Goal: Register for event/course

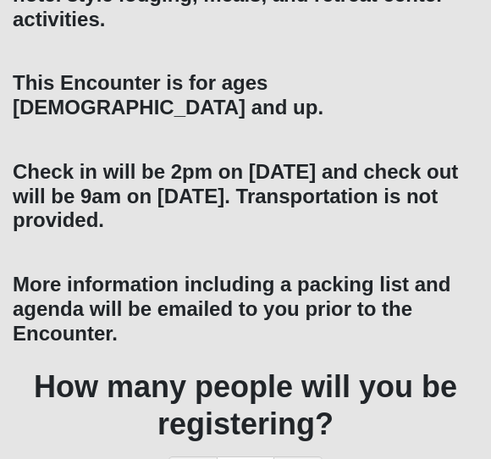
scroll to position [619, 0]
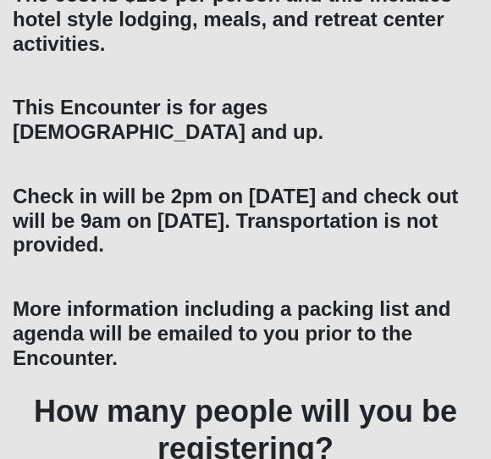
scroll to position [619, 0]
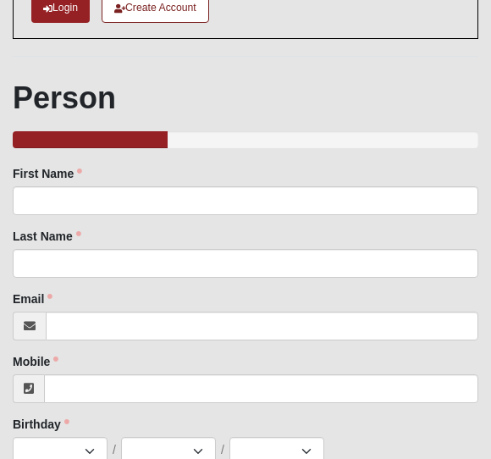
scroll to position [169, 0]
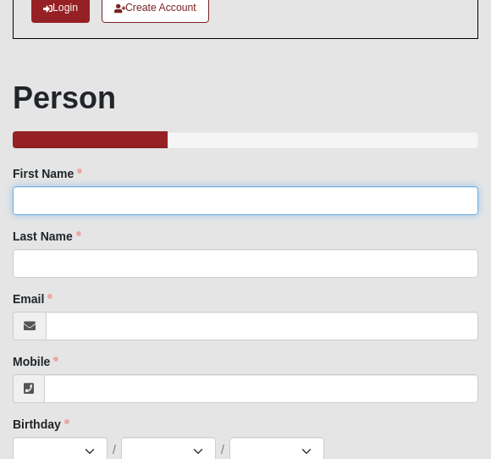
click at [96, 201] on input "First Name" at bounding box center [246, 200] width 466 height 29
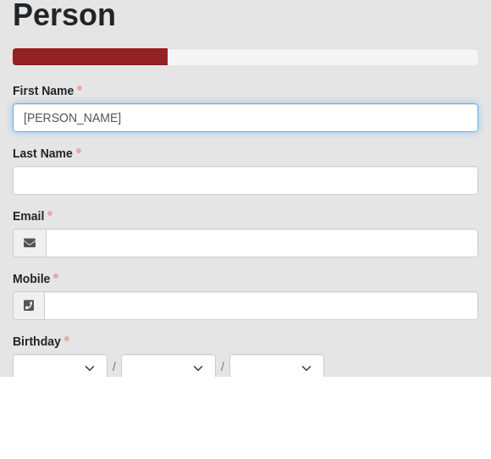
type input "[PERSON_NAME]"
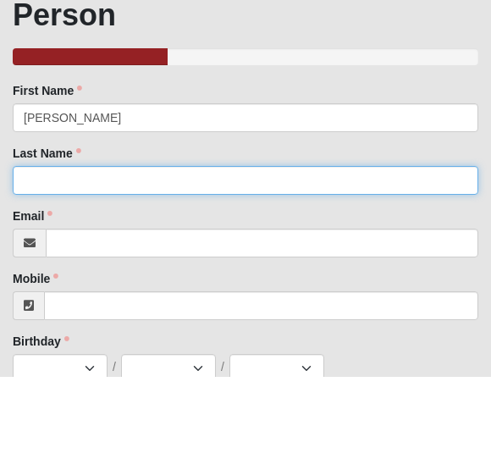
click at [179, 249] on input "Last Name" at bounding box center [246, 263] width 466 height 29
type input "Hall"
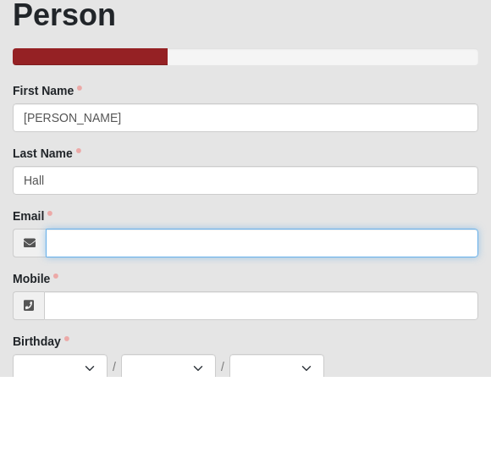
click at [129, 312] on input "Email" at bounding box center [262, 326] width 433 height 29
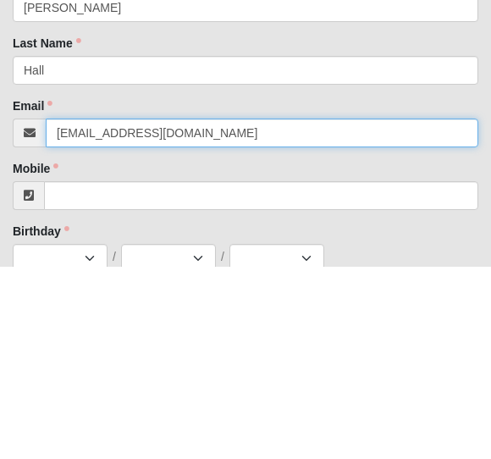
type input "[EMAIL_ADDRESS][DOMAIN_NAME]"
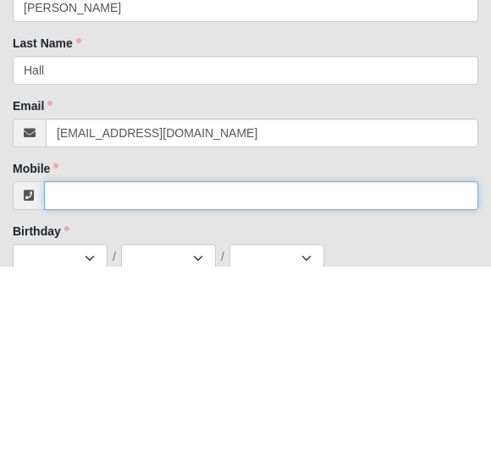
click at [193, 374] on input "Mobile" at bounding box center [261, 388] width 434 height 29
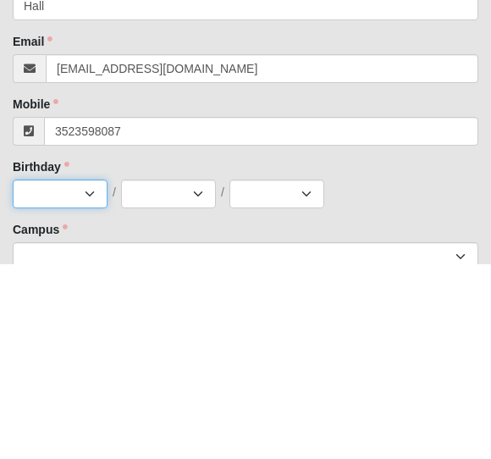
click at [77, 374] on select "Jan Feb Mar Apr May Jun [DATE] Aug Sep Oct Nov Dec" at bounding box center [60, 388] width 95 height 29
type input "[PHONE_NUMBER]"
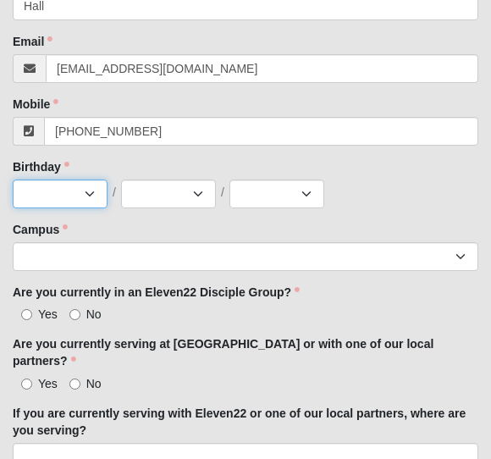
select select "9"
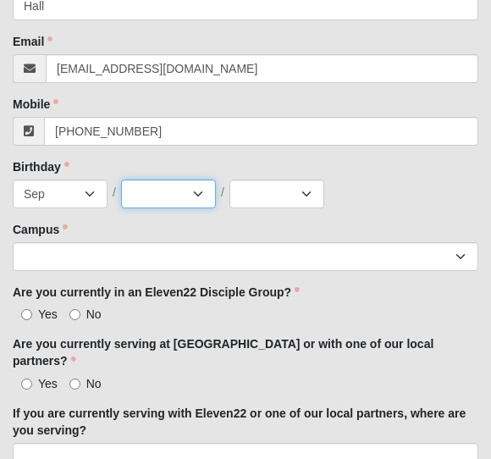
click at [190, 188] on select "1 2 3 4 5 6 7 8 9 10 11 12 13 14 15 16 17 18 19 20 21 22 23 24 25 26 27 28 29 3…" at bounding box center [168, 193] width 95 height 29
select select "3"
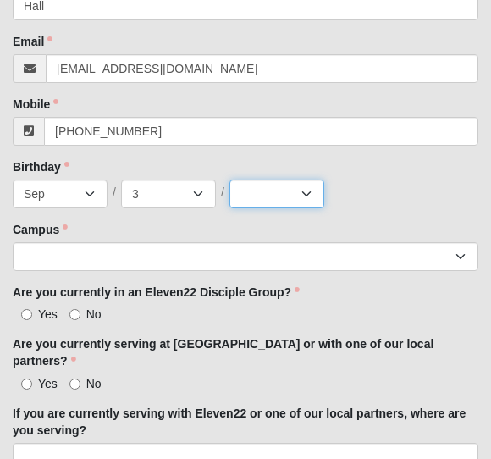
click at [263, 186] on select "2025 2024 2023 2022 2021 2020 2019 2018 2017 2016 2015 2014 2013 2012 2011 2010…" at bounding box center [276, 193] width 95 height 29
select select "1952"
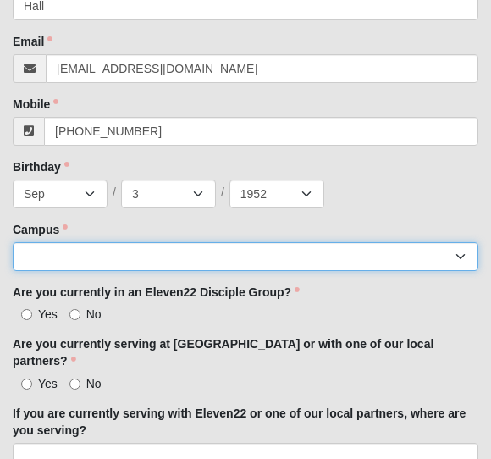
click at [174, 246] on select "Arlington Baymeadows Eleven22 Online [PERSON_NAME][GEOGRAPHIC_DATA] Jesup [GEOG…" at bounding box center [246, 256] width 466 height 29
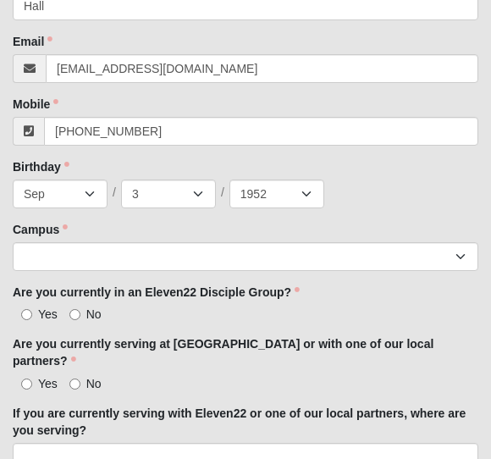
click at [73, 306] on label "No" at bounding box center [85, 314] width 32 height 17
click at [73, 309] on input "No" at bounding box center [74, 314] width 11 height 11
radio input "true"
click at [79, 378] on input "No" at bounding box center [74, 383] width 11 height 11
radio input "true"
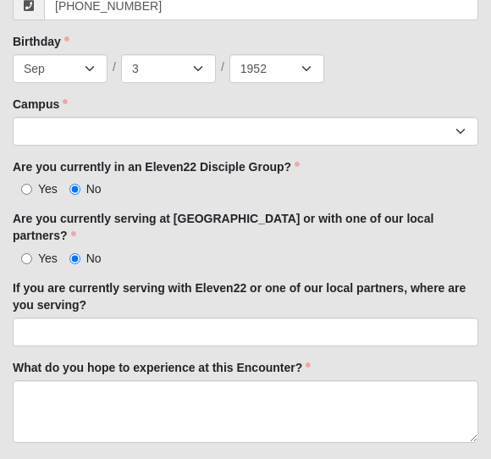
scroll to position [550, 0]
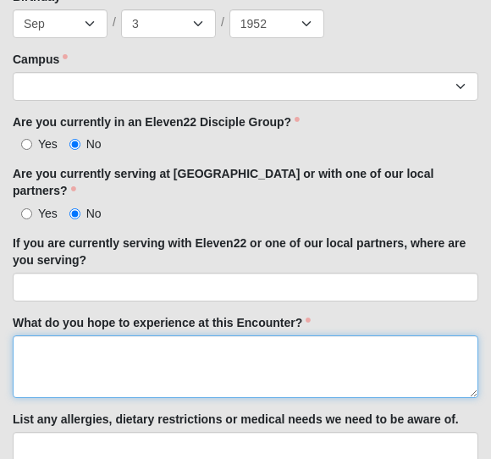
click at [224, 338] on textarea "What do you hope to experience at this Encounter?" at bounding box center [246, 367] width 466 height 63
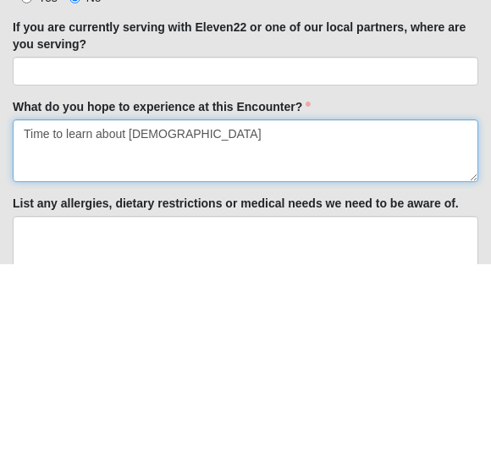
type textarea "Time to learn about [DEMOGRAPHIC_DATA]"
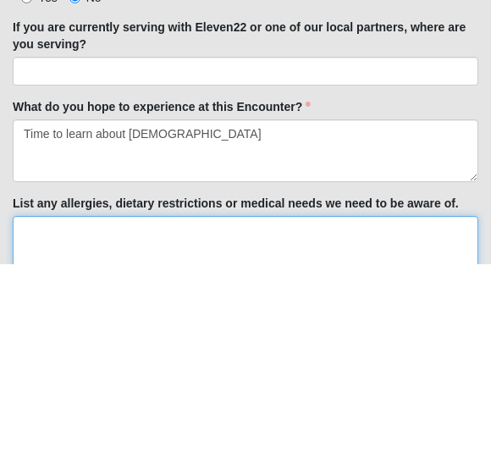
click at [187, 411] on textarea "List any allergies, dietary restrictions or medical needs we need to be aware o…" at bounding box center [246, 442] width 466 height 63
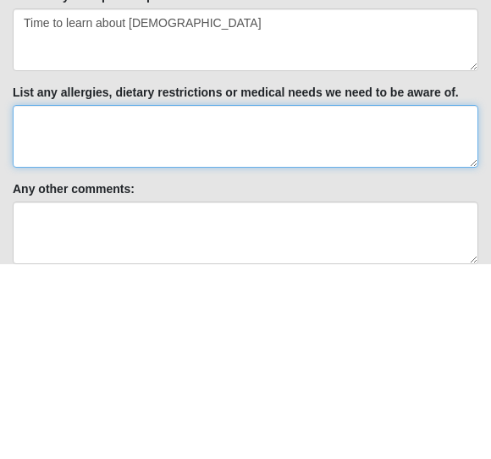
scroll to position [750, 0]
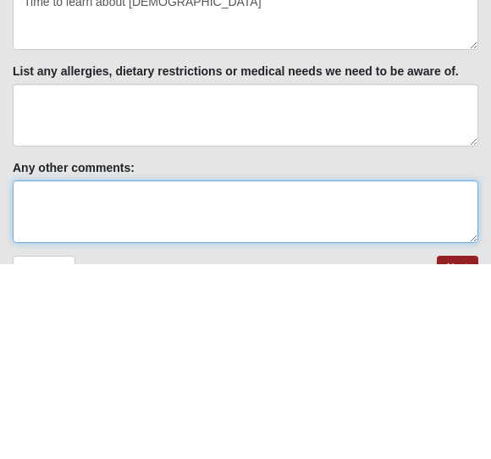
click at [153, 375] on textarea "Any other comments:" at bounding box center [246, 406] width 466 height 63
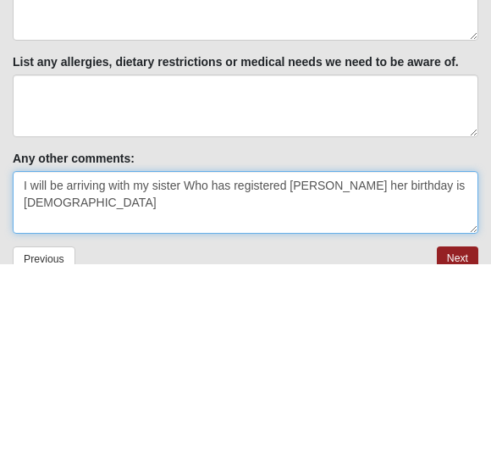
scroll to position [817, 0]
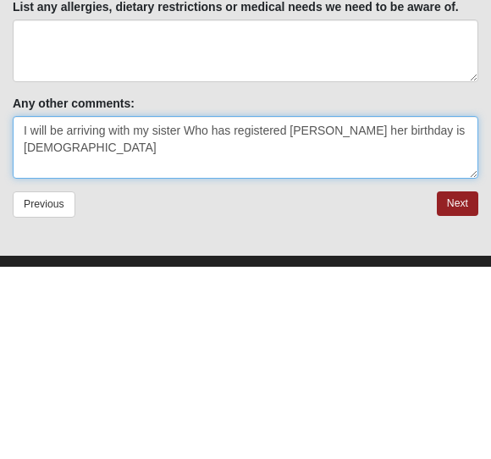
type textarea "I will be arriving with my sister Who has registered [PERSON_NAME] her birthday…"
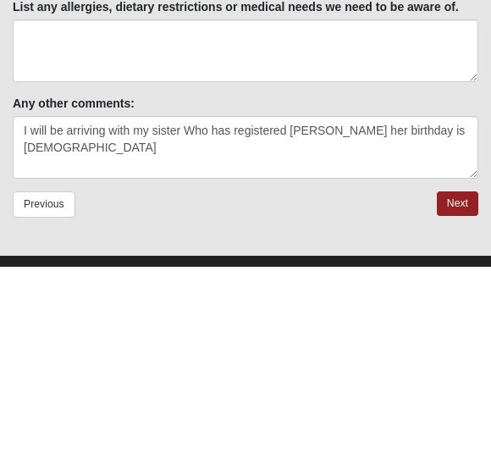
click at [456, 383] on link "Next" at bounding box center [457, 395] width 41 height 25
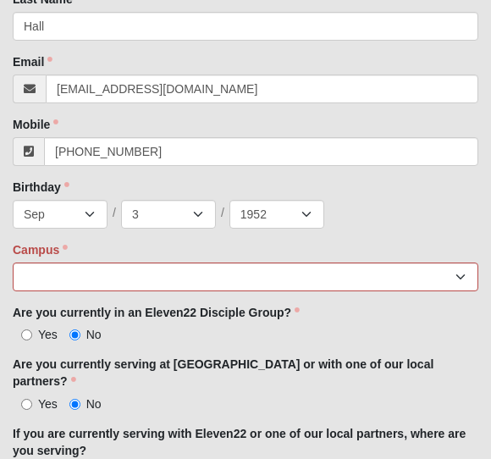
scroll to position [500, 0]
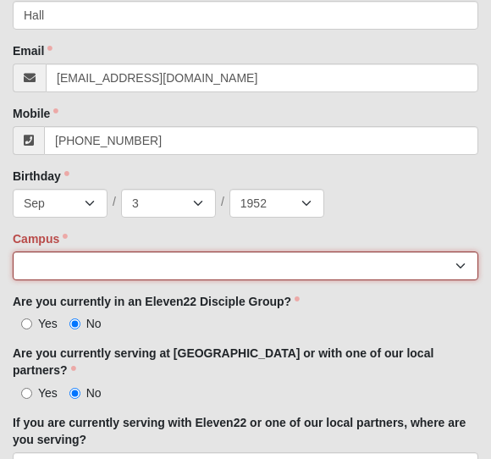
click at [459, 260] on select "Arlington Baymeadows Eleven22 Online [PERSON_NAME][GEOGRAPHIC_DATA] Jesup [GEOG…" at bounding box center [246, 266] width 466 height 29
select select "10"
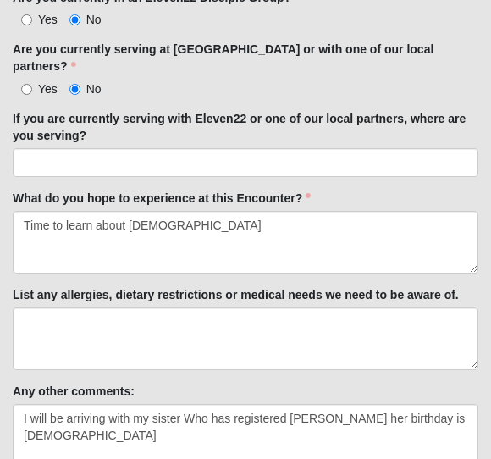
scroll to position [914, 0]
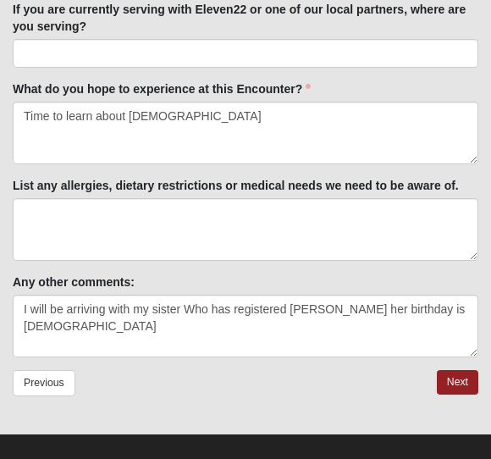
click at [458, 370] on link "Next" at bounding box center [457, 382] width 41 height 25
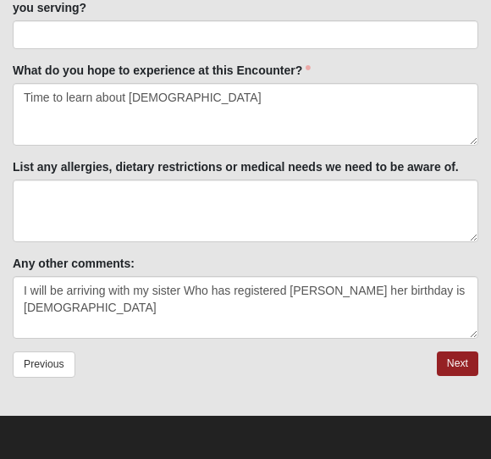
scroll to position [830, 0]
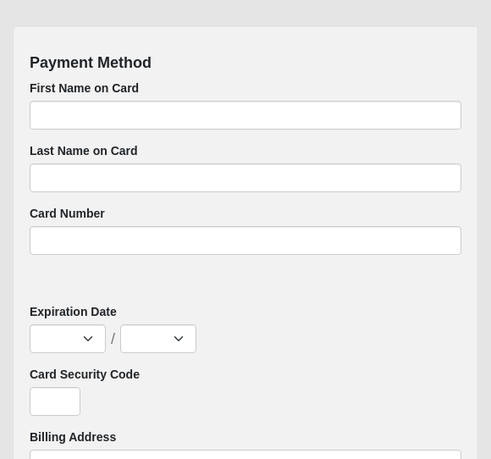
scroll to position [913, 0]
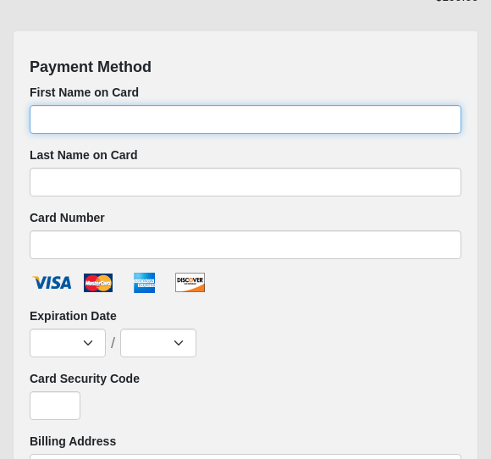
click at [98, 112] on input "First Name on Card" at bounding box center [246, 120] width 432 height 29
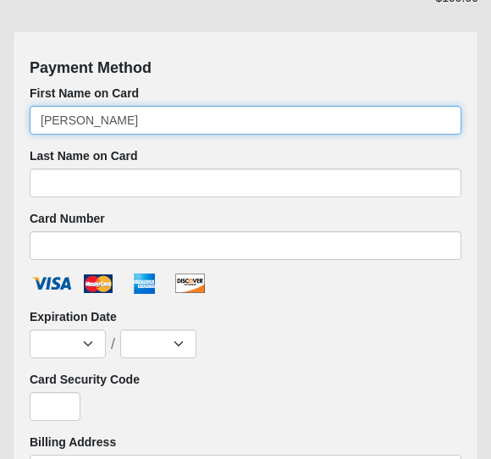
type input "[PERSON_NAME]"
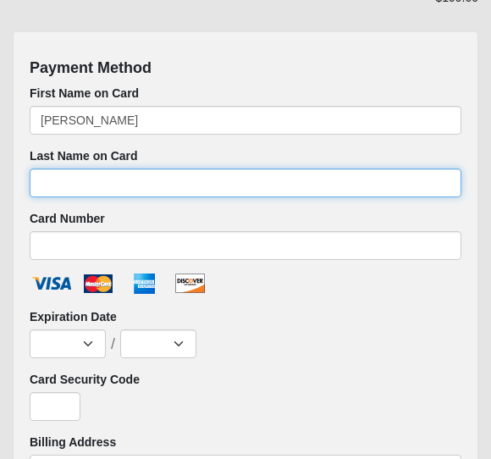
click at [97, 179] on input "Last Name on Card" at bounding box center [246, 182] width 432 height 29
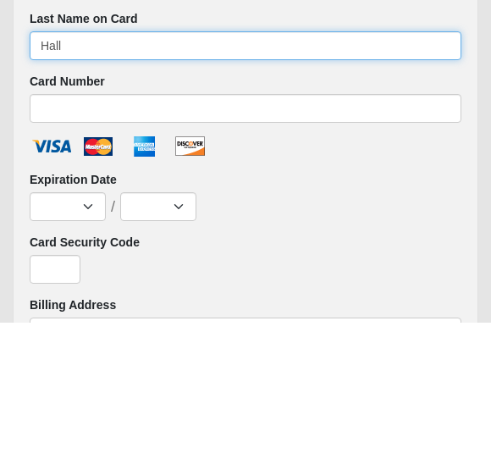
type input "Hall"
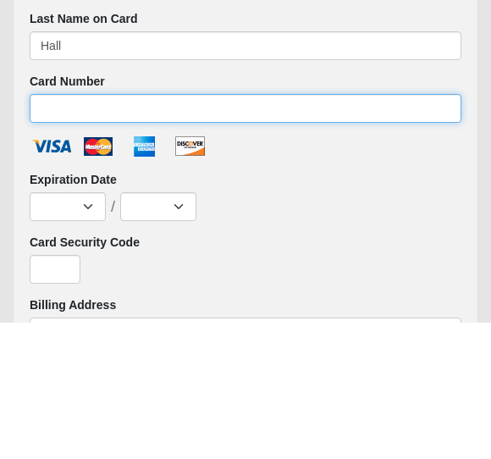
click at [97, 231] on input "Card Number" at bounding box center [246, 245] width 432 height 29
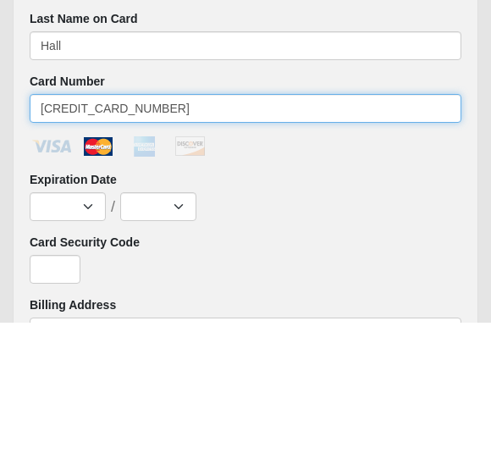
type input "[CREDIT_CARD_NUMBER]"
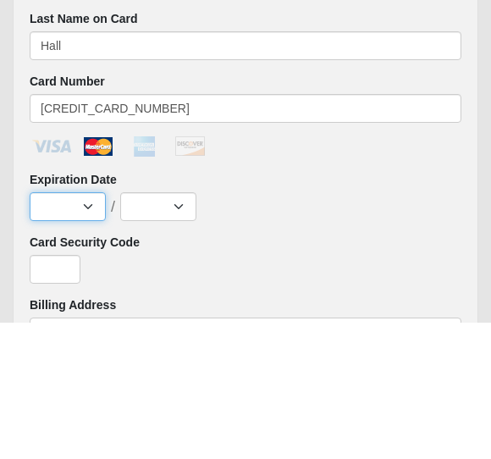
click at [47, 329] on select "Jan Feb Mar Apr May Jun [DATE] Aug Sep Oct Nov Dec" at bounding box center [68, 343] width 76 height 29
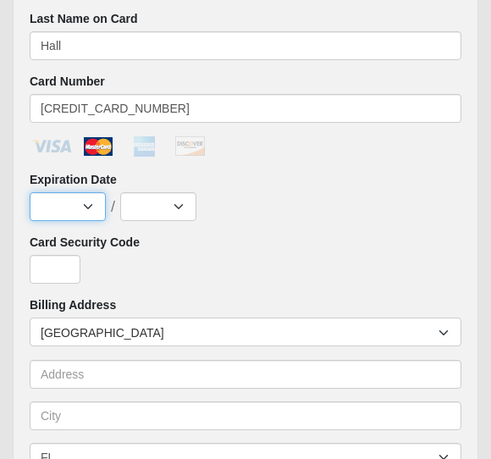
select select "12"
click at [177, 202] on select "2025 2026 2027 2028 2029 2030 2031 2032 2033 2034 2035 2036 2037 2038 2039 2040" at bounding box center [158, 206] width 76 height 29
select select "2027"
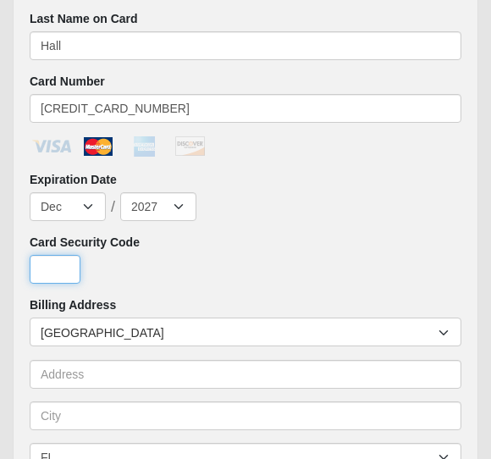
click at [59, 264] on input "Card Security Code" at bounding box center [55, 269] width 51 height 29
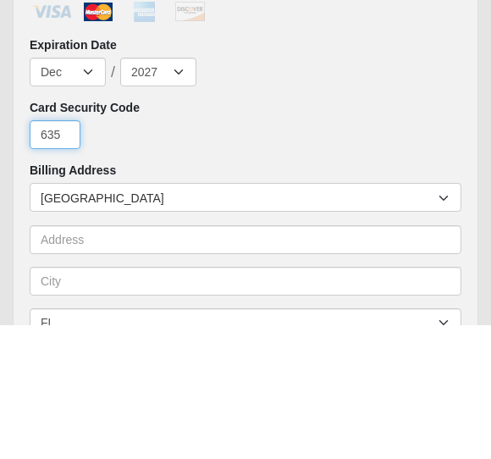
type input "635"
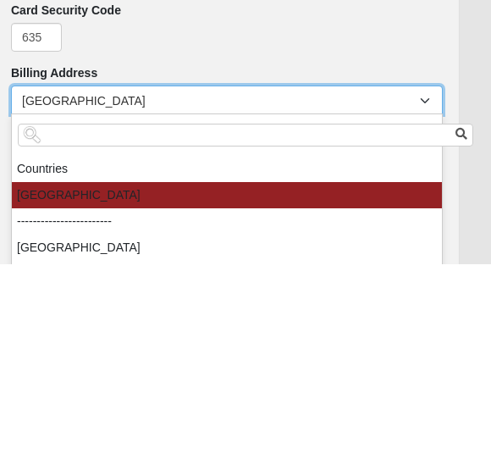
click at [132, 318] on input "search" at bounding box center [245, 329] width 455 height 23
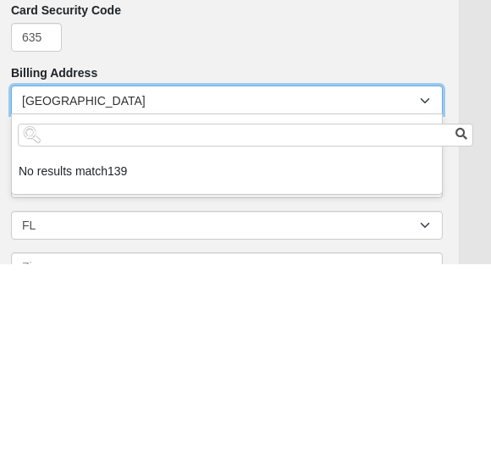
type input "1"
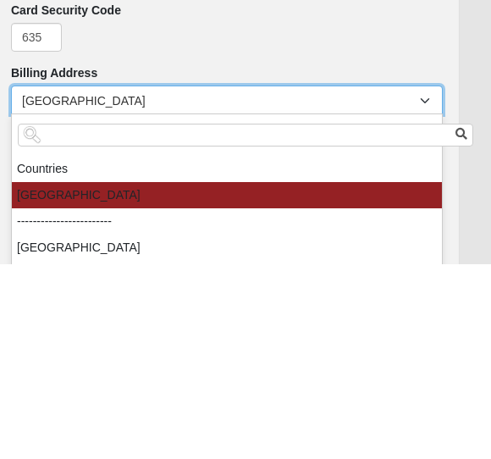
click at [181, 318] on input "search" at bounding box center [245, 329] width 455 height 23
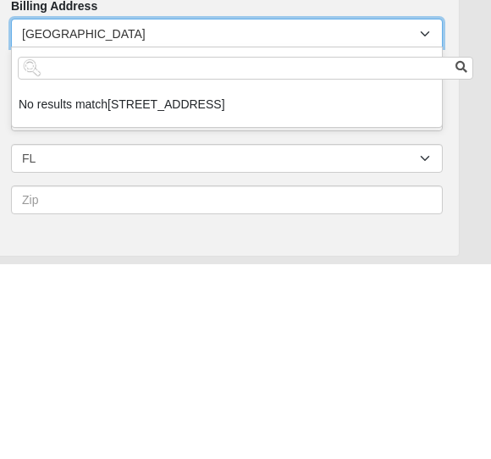
scroll to position [1160, 19]
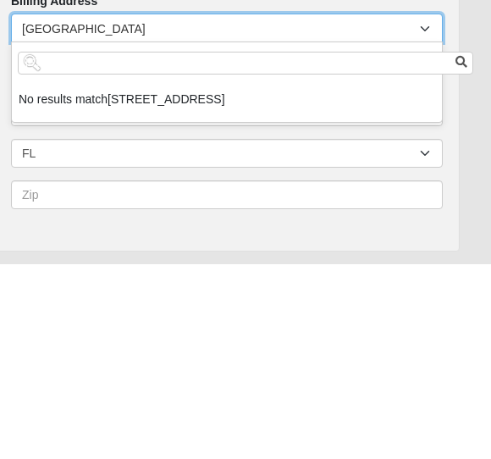
type input "[STREET_ADDRESS]"
click at [234, 279] on li "No results match [STREET_ADDRESS]" at bounding box center [227, 294] width 430 height 31
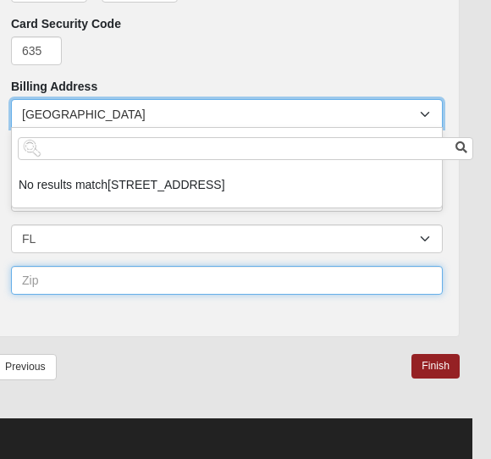
click at [102, 274] on input "text" at bounding box center [227, 280] width 432 height 29
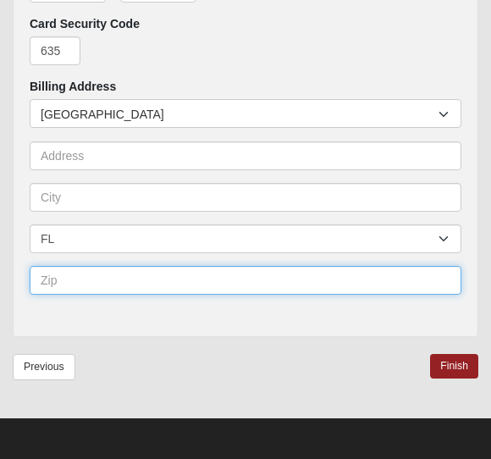
scroll to position [1269, 0]
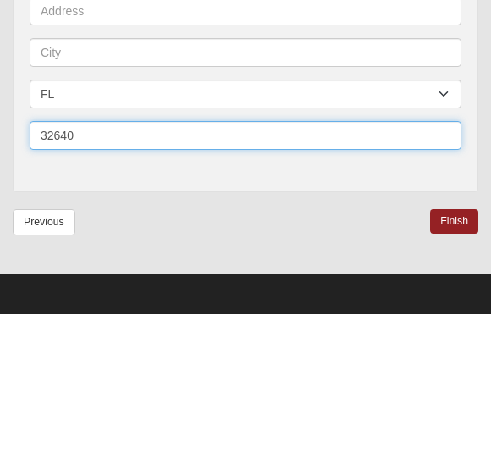
type input "32640"
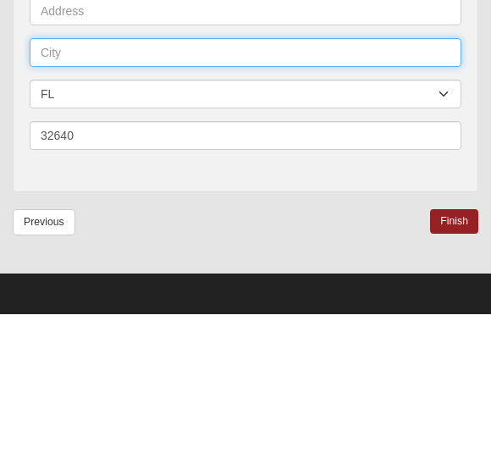
click at [102, 183] on input "text" at bounding box center [246, 197] width 432 height 29
type input "Hawthorne"
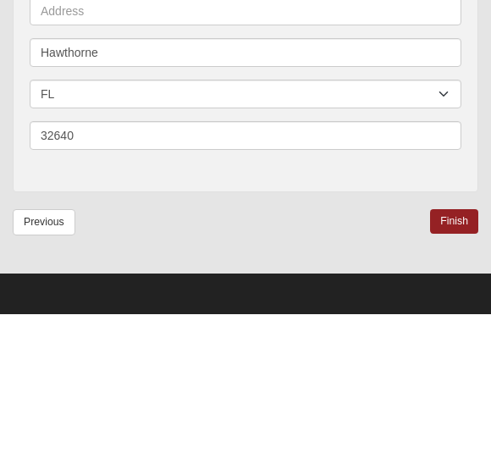
click at [461, 354] on link "Finish" at bounding box center [454, 366] width 48 height 25
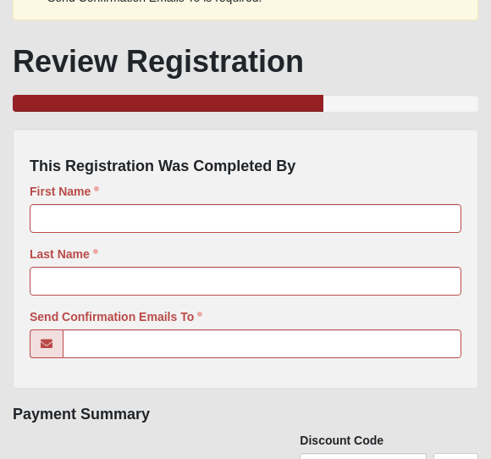
scroll to position [327, 0]
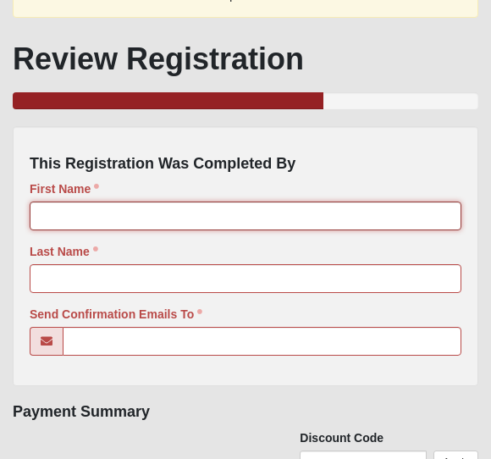
click at [119, 210] on input "First Name" at bounding box center [246, 216] width 432 height 29
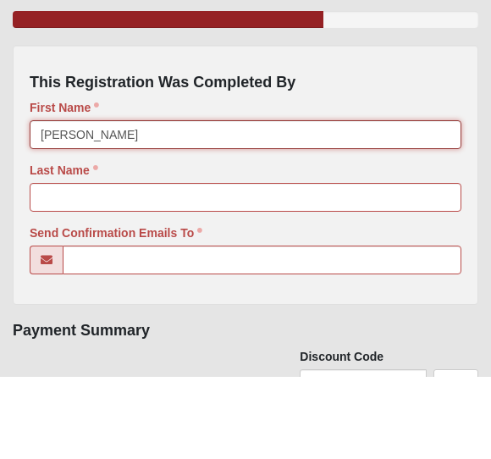
type input "[PERSON_NAME]"
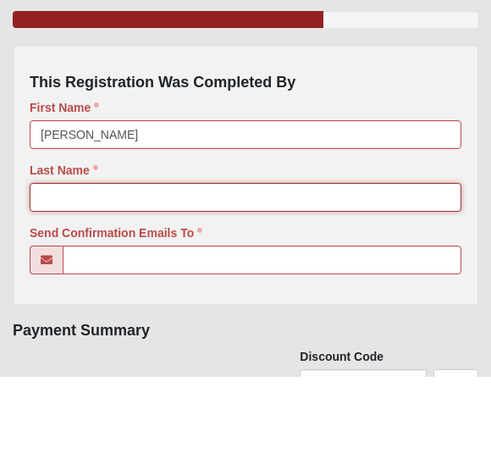
click at [122, 265] on input "Last Name" at bounding box center [246, 279] width 432 height 29
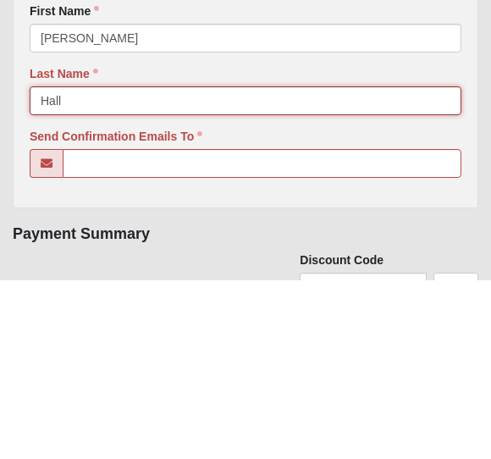
type input "Hall"
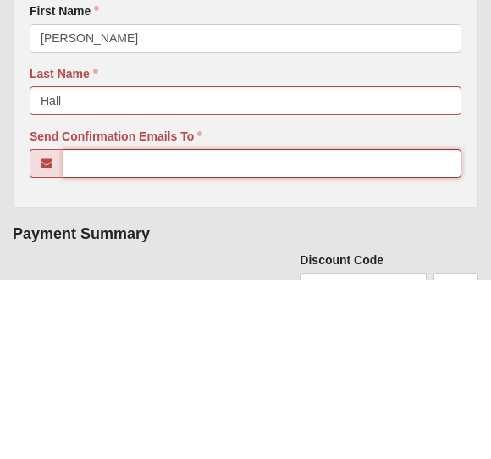
click at [198, 328] on input "Send Confirmation Emails To" at bounding box center [262, 342] width 399 height 29
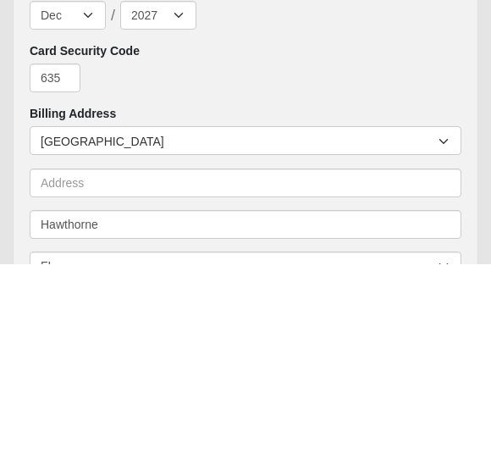
scroll to position [1167, 0]
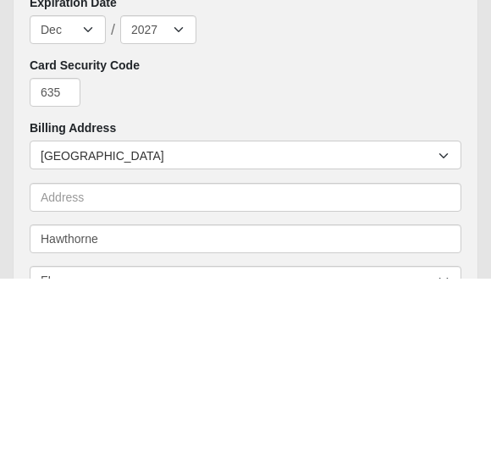
type input "[EMAIL_ADDRESS][DOMAIN_NAME]"
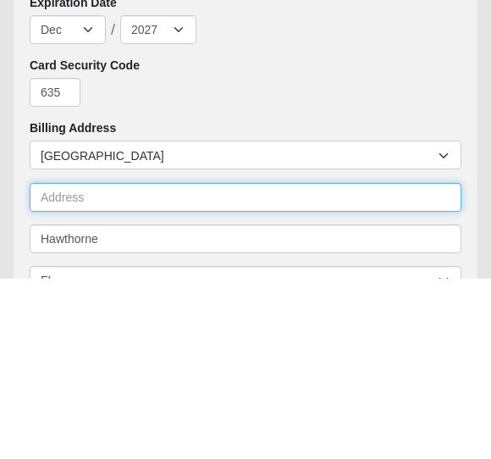
click at [116, 363] on input "text" at bounding box center [246, 377] width 432 height 29
type input "[STREET_ADDRESS]"
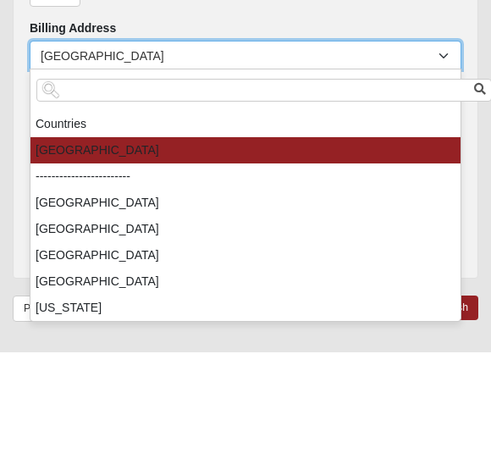
scroll to position [1388, 0]
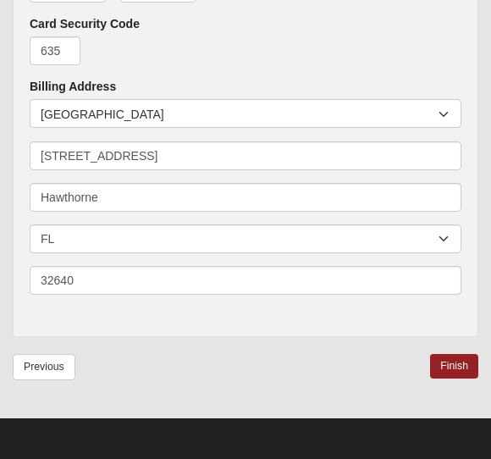
click at [455, 362] on link "Finish" at bounding box center [454, 366] width 48 height 25
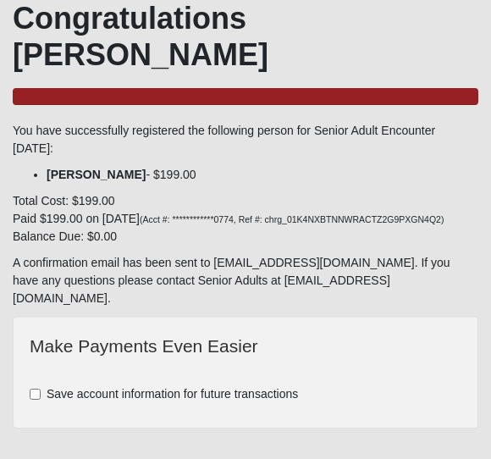
scroll to position [251, 0]
